Goal: Download file/media

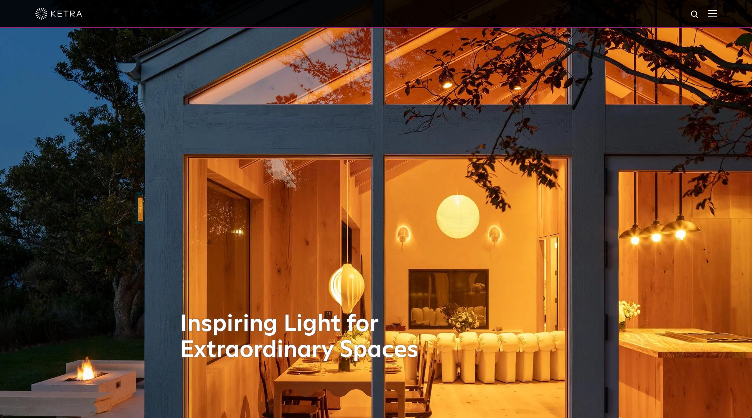
click at [718, 16] on div at bounding box center [376, 14] width 752 height 28
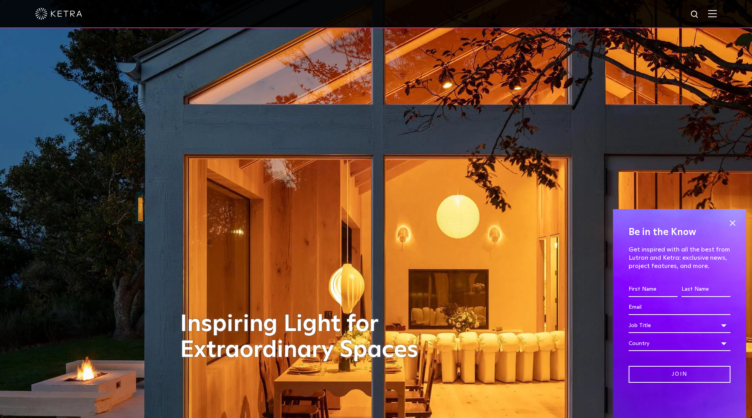
click at [710, 12] on img at bounding box center [712, 13] width 9 height 7
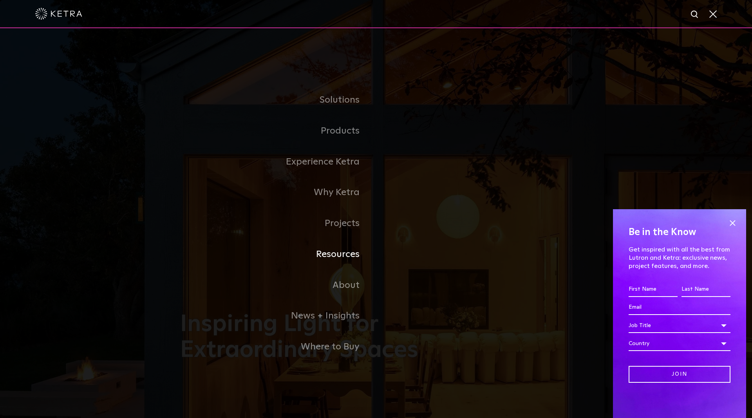
click at [317, 260] on link "Resources" at bounding box center [278, 254] width 196 height 31
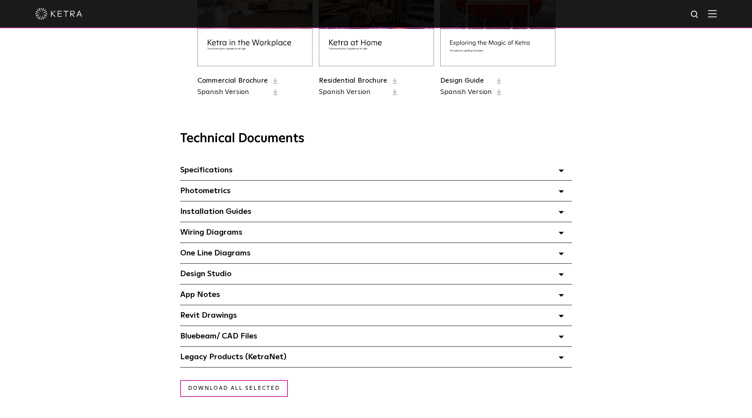
scroll to position [479, 0]
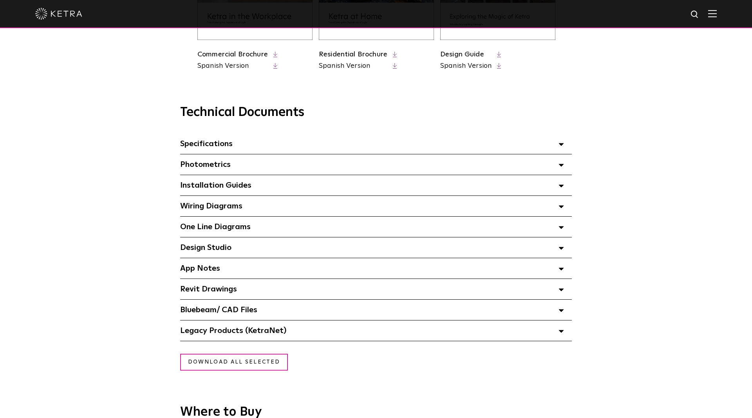
click at [191, 188] on span "Installation Guides Select checkboxes to use the bulk download option below" at bounding box center [215, 185] width 71 height 8
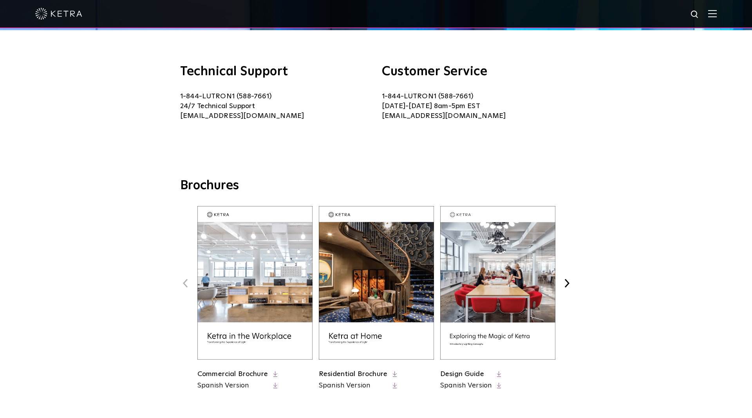
scroll to position [0, 0]
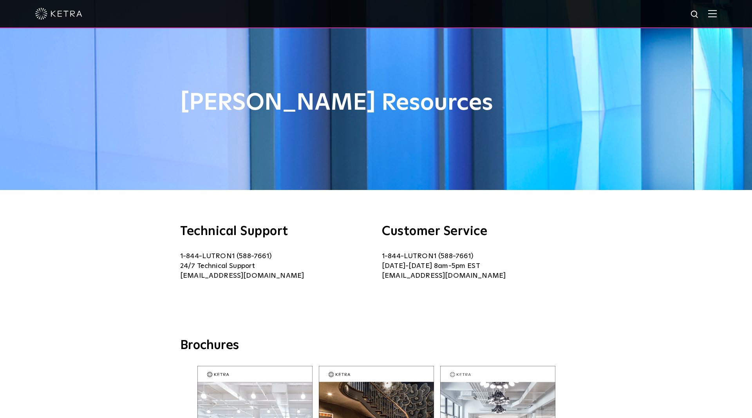
click at [56, 16] on img at bounding box center [58, 14] width 47 height 12
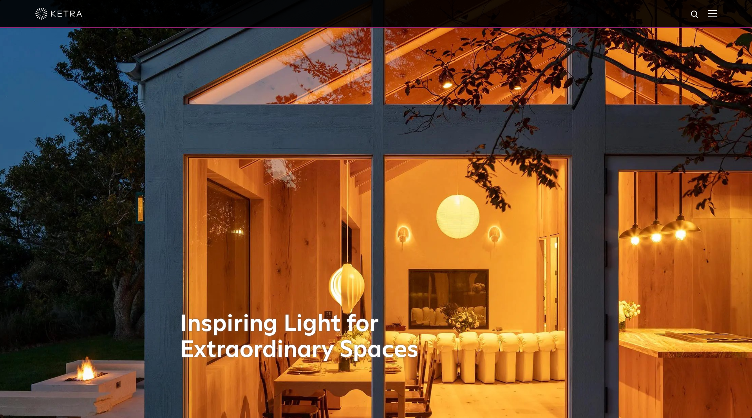
click at [713, 15] on img at bounding box center [712, 13] width 9 height 7
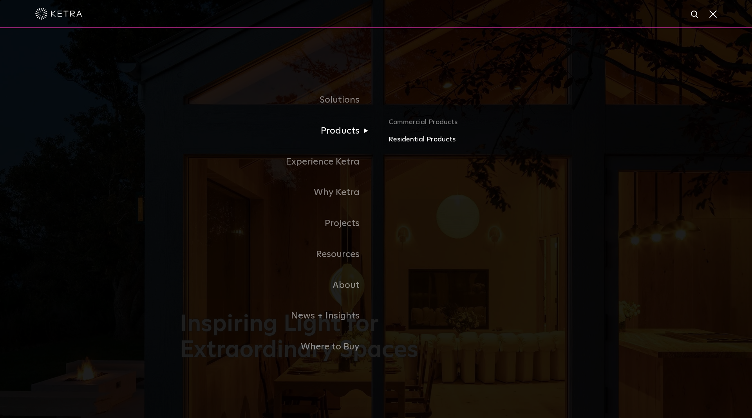
click at [408, 139] on link "Residential Products" at bounding box center [480, 139] width 183 height 11
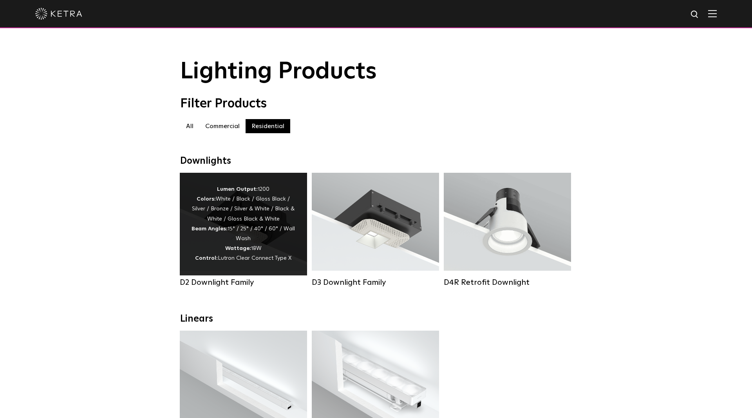
click at [240, 220] on div "Lumen Output: 1200 Colors: White / Black / Gloss Black / Silver / Bronze / Silv…" at bounding box center [244, 223] width 104 height 79
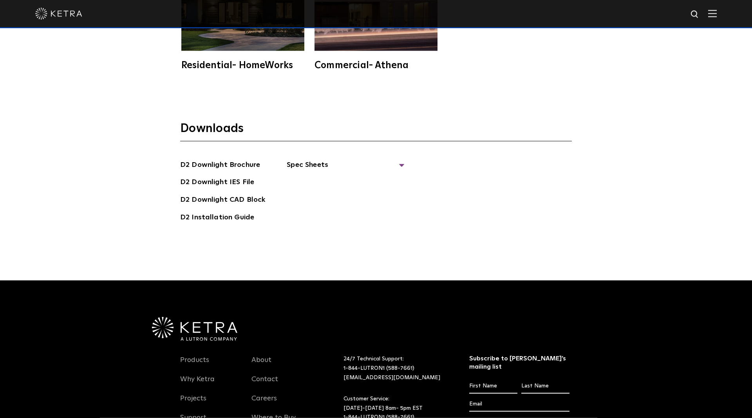
scroll to position [2437, 0]
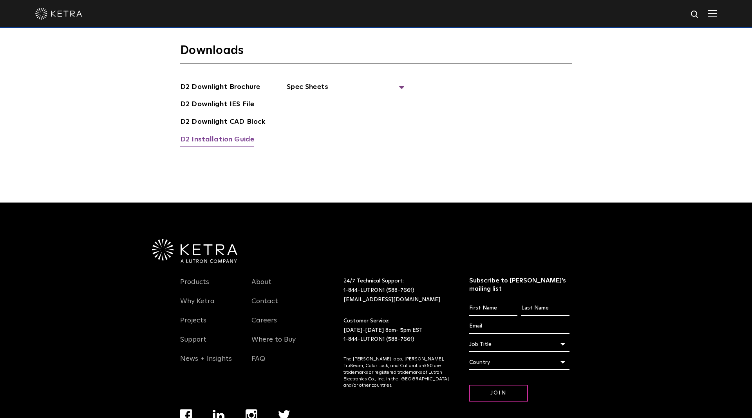
click at [237, 134] on link "D2 Installation Guide" at bounding box center [217, 140] width 74 height 13
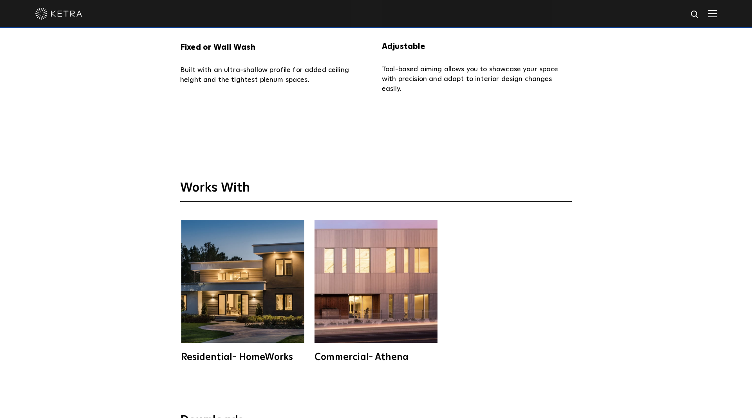
scroll to position [2038, 0]
